Goal: Task Accomplishment & Management: Complete application form

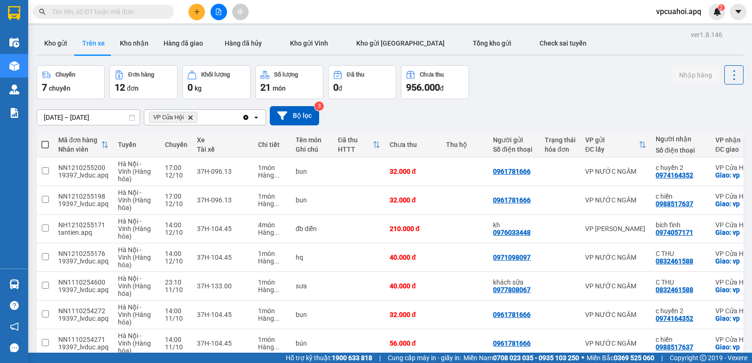
scroll to position [94, 0]
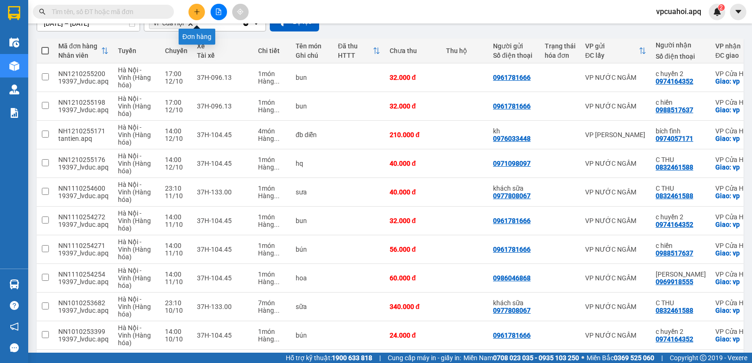
click at [196, 12] on icon "plus" at bounding box center [197, 11] width 7 height 7
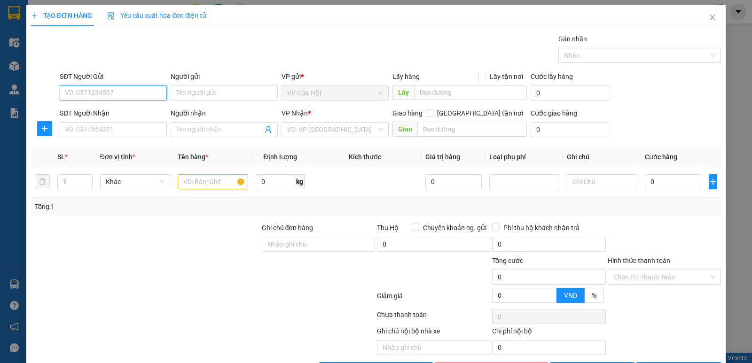
click at [74, 94] on input "SĐT Người Gửi" at bounding box center [113, 93] width 107 height 15
type input "0978784962"
click at [90, 115] on div "0978784962 - c nguyên" at bounding box center [112, 112] width 95 height 10
type input "c nguyên"
type input "0978784962"
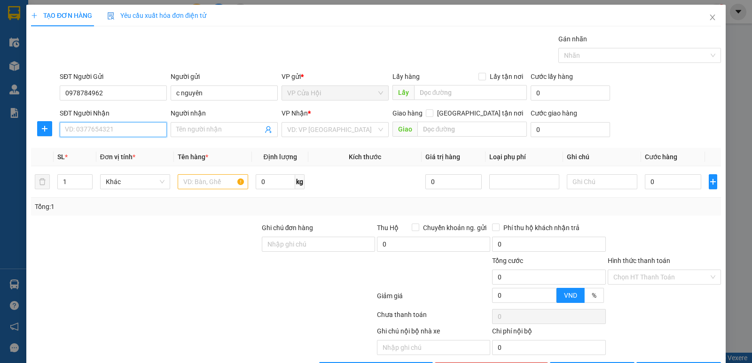
click at [93, 131] on input "SĐT Người Nhận" at bounding box center [113, 129] width 107 height 15
type input "0912212787"
click at [197, 53] on div "Gói vận chuyển * Tiêu chuẩn Gán nhãn Nhãn" at bounding box center [390, 50] width 665 height 33
click at [193, 127] on input "Người nhận" at bounding box center [219, 130] width 86 height 10
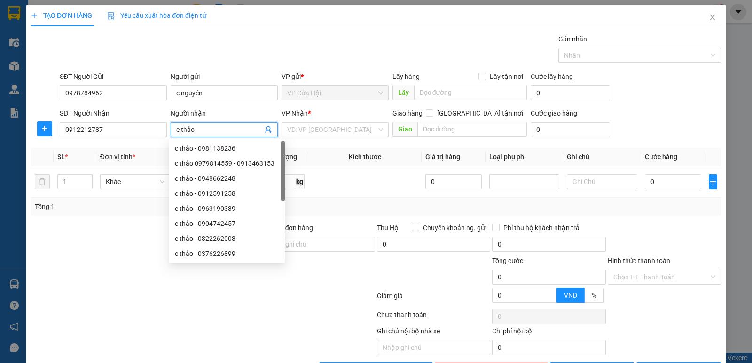
type input "c thảo"
click at [348, 61] on div "Gói vận chuyển * Tiêu chuẩn Gán nhãn Nhãn" at bounding box center [390, 50] width 665 height 33
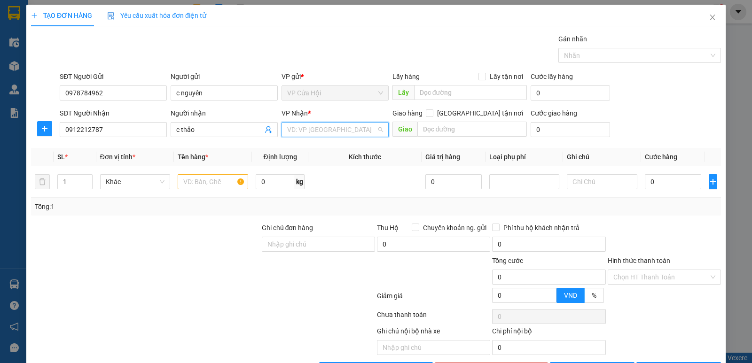
click at [297, 126] on input "search" at bounding box center [331, 130] width 89 height 14
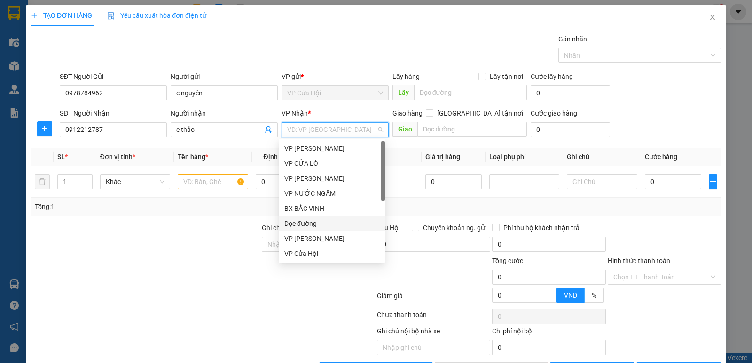
scroll to position [94, 0]
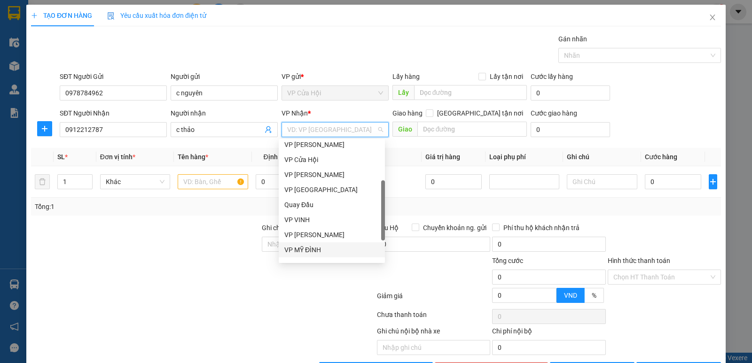
click at [310, 251] on div "VP MỸ ĐÌNH" at bounding box center [331, 250] width 95 height 10
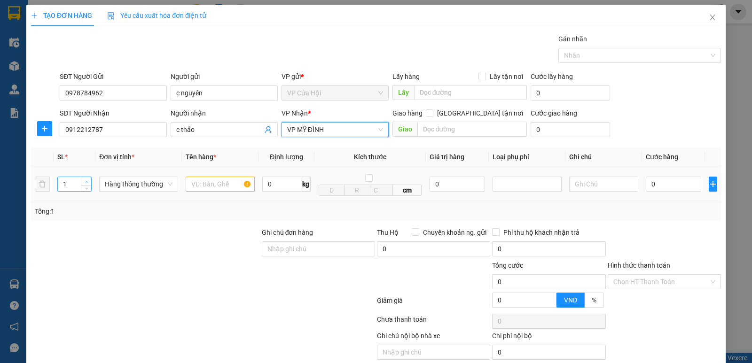
type input "2"
click at [86, 180] on icon "up" at bounding box center [86, 181] width 3 height 3
click at [195, 185] on input "text" at bounding box center [220, 184] width 69 height 15
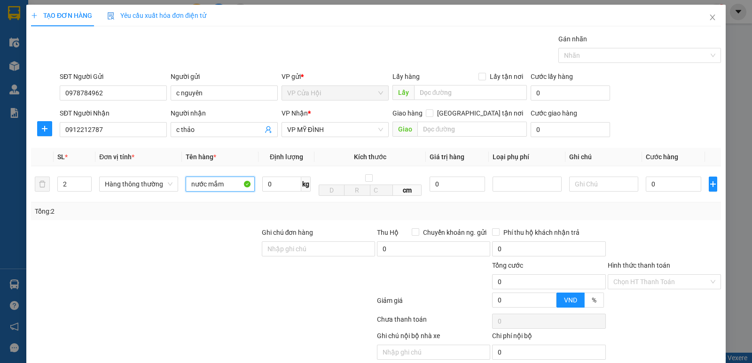
type input "nước mắm"
click at [223, 61] on div "Gói vận chuyển * Tiêu chuẩn Gán nhãn Nhãn" at bounding box center [390, 50] width 665 height 33
click at [654, 182] on input "0" at bounding box center [673, 184] width 55 height 15
type input "6"
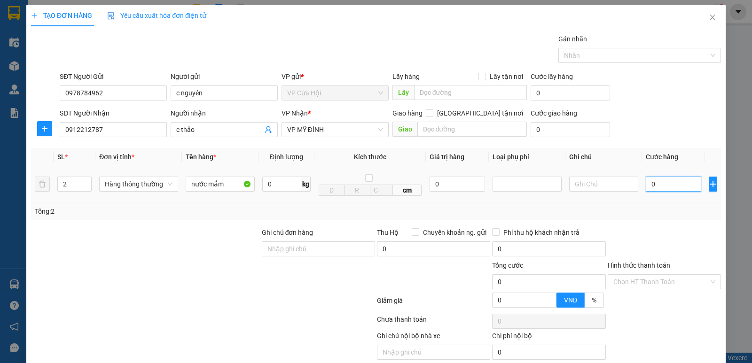
type input "6"
type input "60"
type input "60.000"
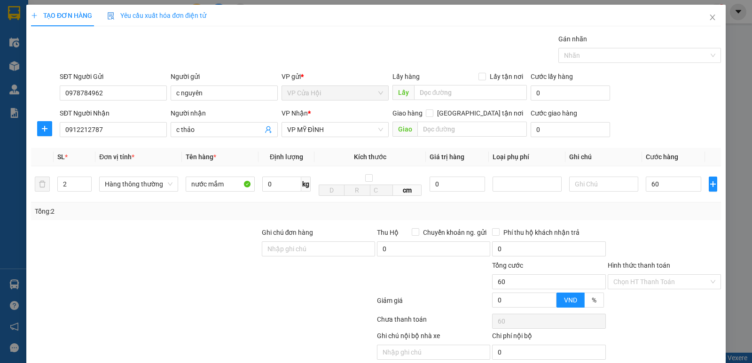
type input "60.000"
click at [641, 219] on div "Tổng: 2" at bounding box center [376, 212] width 690 height 18
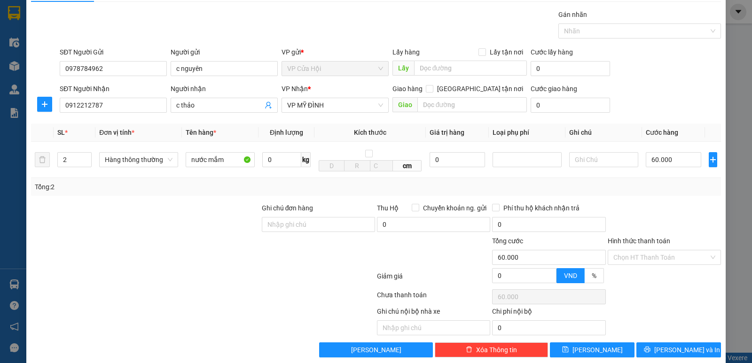
scroll to position [38, 0]
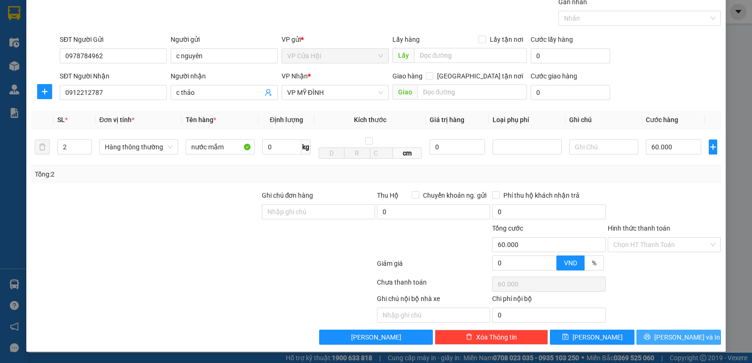
click at [651, 339] on icon "printer" at bounding box center [647, 337] width 7 height 7
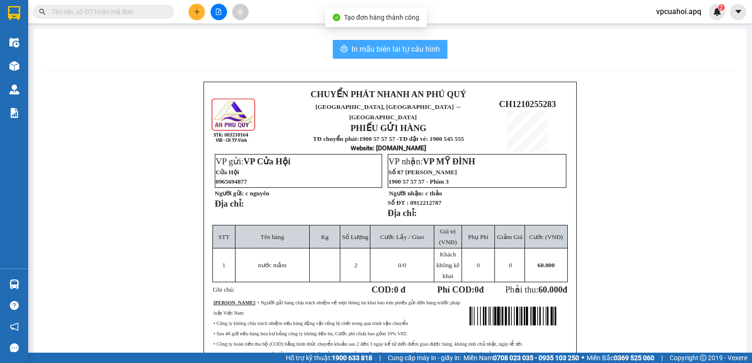
click at [412, 45] on span "In mẫu biên lai tự cấu hình" at bounding box center [396, 49] width 88 height 12
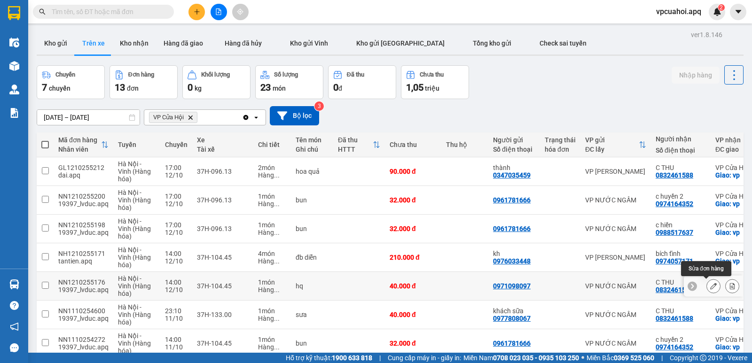
click at [710, 283] on icon at bounding box center [713, 286] width 7 height 7
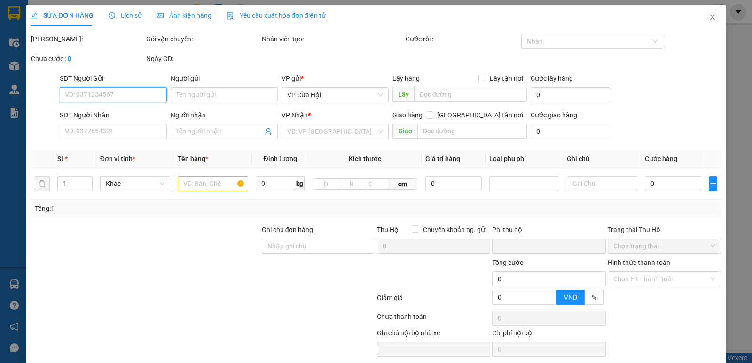
type input "0971098097"
type input "0832461588"
type input "C THU"
checkbox input "true"
type input "vp"
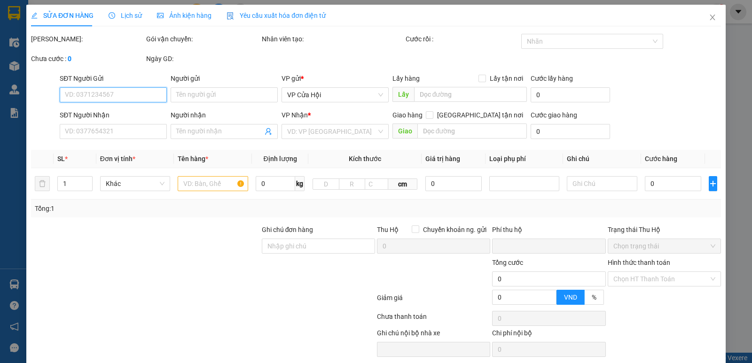
type input "0"
type input "40.000"
